Goal: Find specific page/section: Find specific page/section

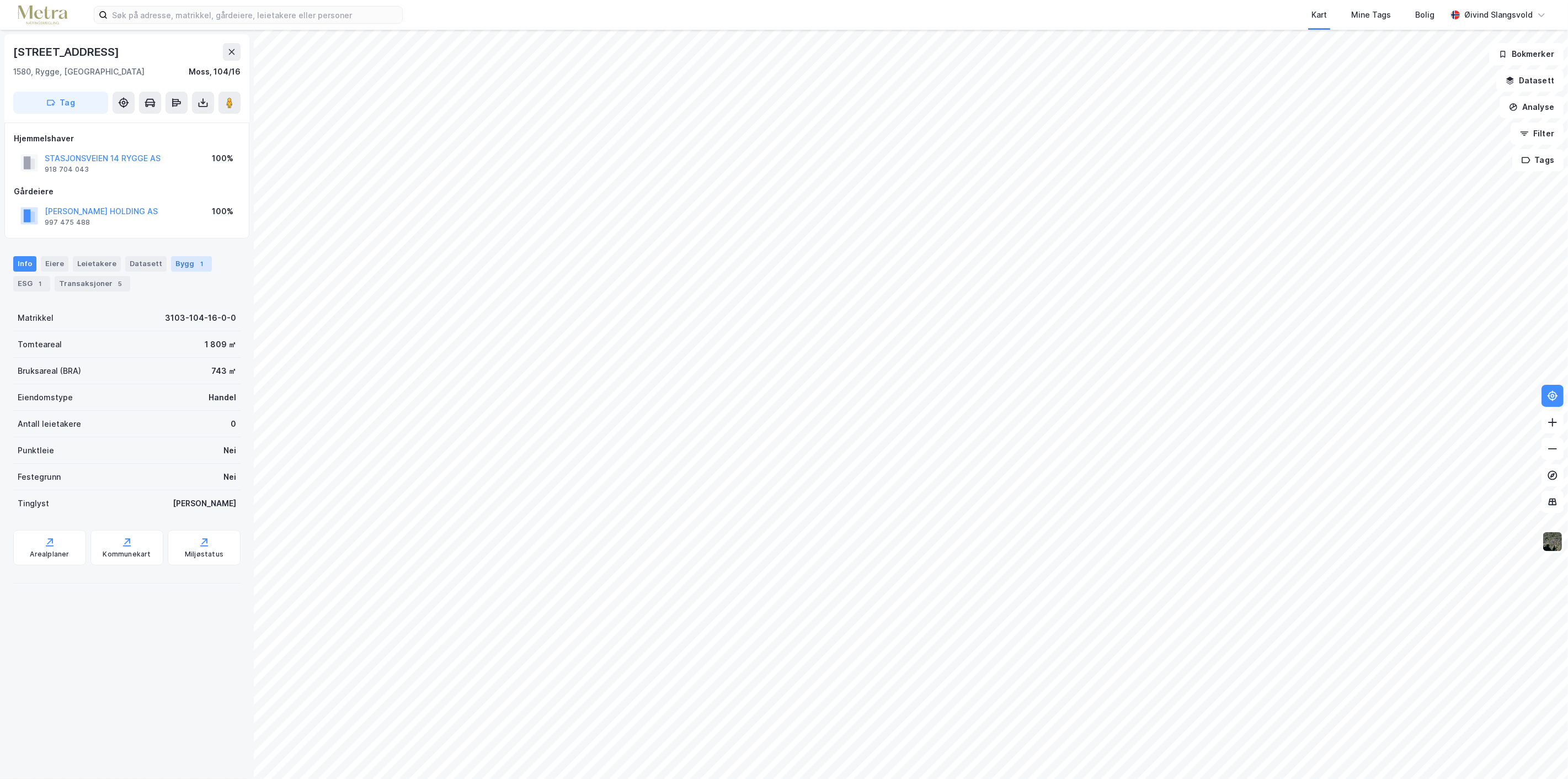
click at [180, 266] on div "Bygg 1" at bounding box center [191, 264] width 41 height 15
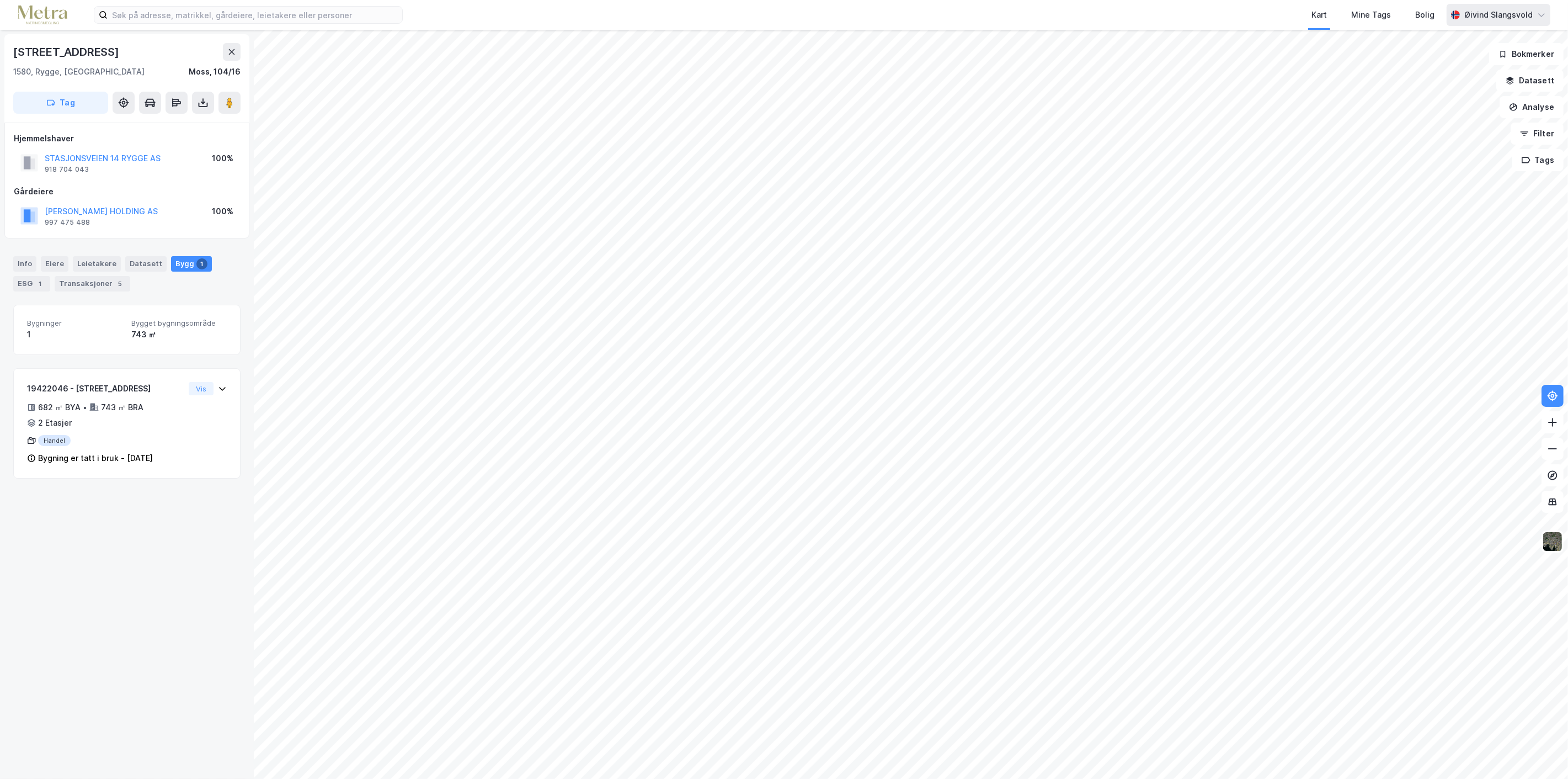
click at [1504, 15] on div "Øivind Slangsvold" at bounding box center [1499, 15] width 68 height 13
click at [1443, 68] on div "Logg ut" at bounding box center [1446, 68] width 30 height 13
